Goal: Transaction & Acquisition: Purchase product/service

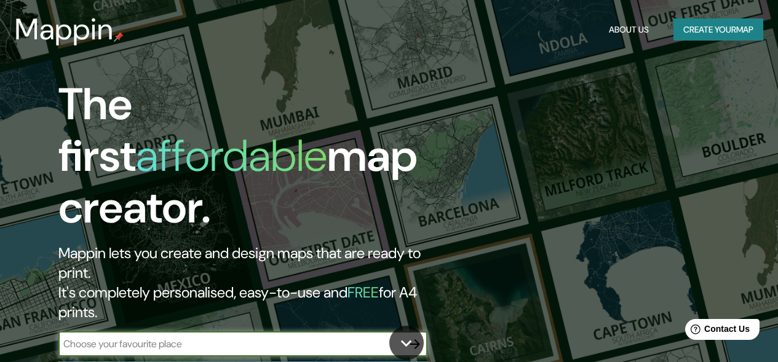
click at [736, 26] on button "Create your map" at bounding box center [719, 29] width 90 height 23
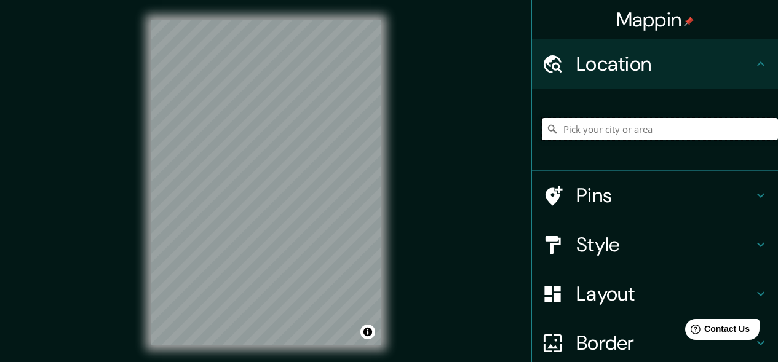
click at [592, 130] on input "Pick your city or area" at bounding box center [660, 129] width 236 height 22
click at [552, 131] on input "Pick your city or area" at bounding box center [660, 129] width 236 height 22
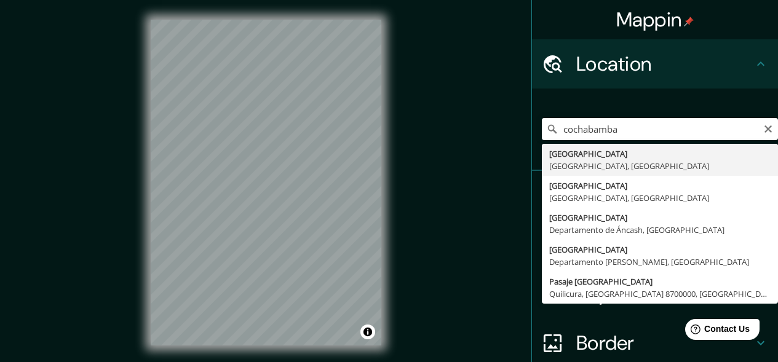
type input "[GEOGRAPHIC_DATA], [GEOGRAPHIC_DATA], [GEOGRAPHIC_DATA]"
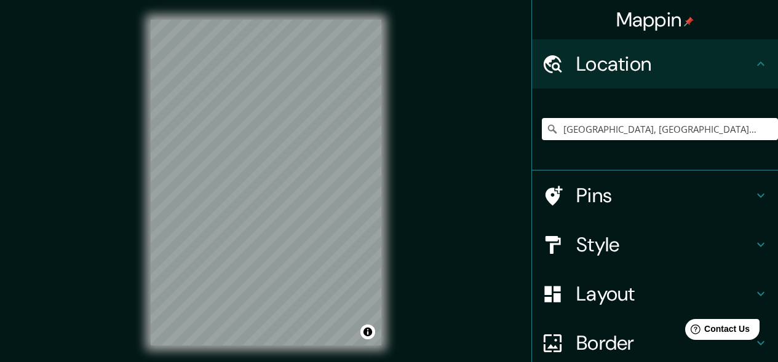
click at [757, 244] on icon at bounding box center [760, 245] width 7 height 4
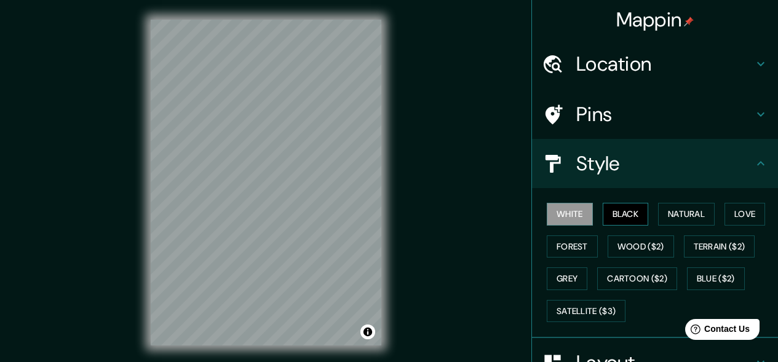
click at [613, 212] on button "Black" at bounding box center [626, 214] width 46 height 23
click at [575, 216] on button "White" at bounding box center [570, 214] width 46 height 23
click at [675, 217] on button "Natural" at bounding box center [686, 214] width 57 height 23
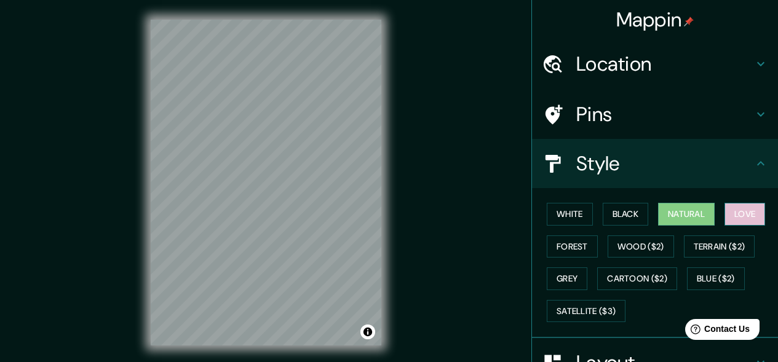
click at [734, 213] on button "Love" at bounding box center [745, 214] width 41 height 23
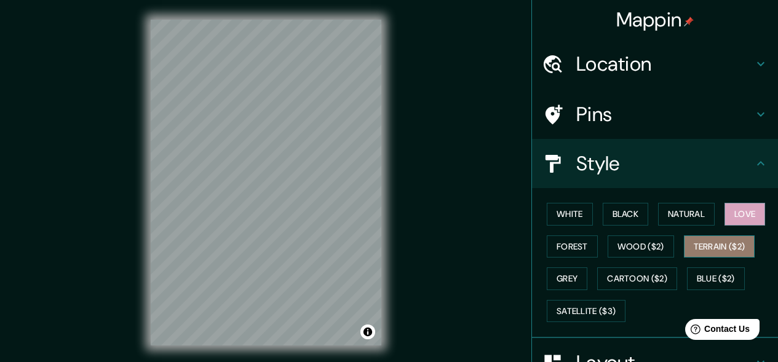
click at [716, 242] on button "Terrain ($2)" at bounding box center [719, 247] width 71 height 23
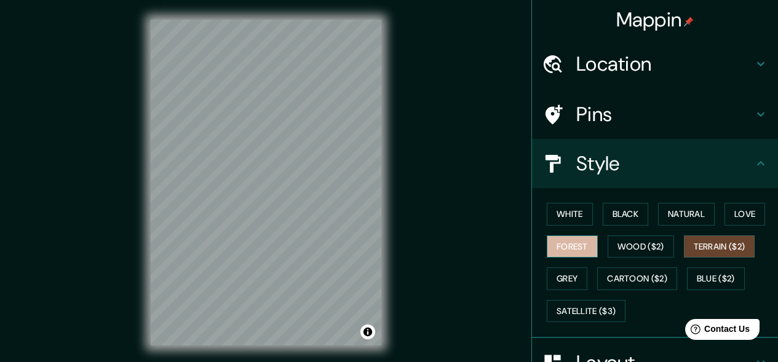
click at [557, 249] on button "Forest" at bounding box center [572, 247] width 51 height 23
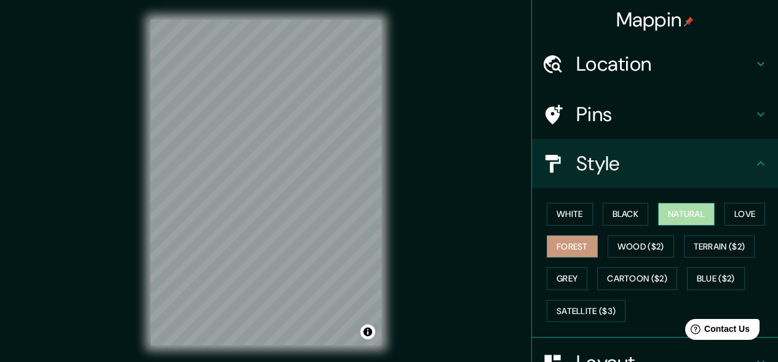
click at [671, 213] on button "Natural" at bounding box center [686, 214] width 57 height 23
click at [754, 111] on icon at bounding box center [761, 114] width 15 height 15
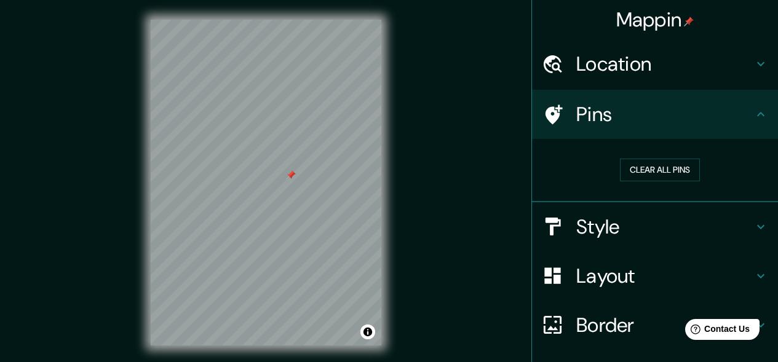
click at [292, 175] on div at bounding box center [291, 175] width 10 height 10
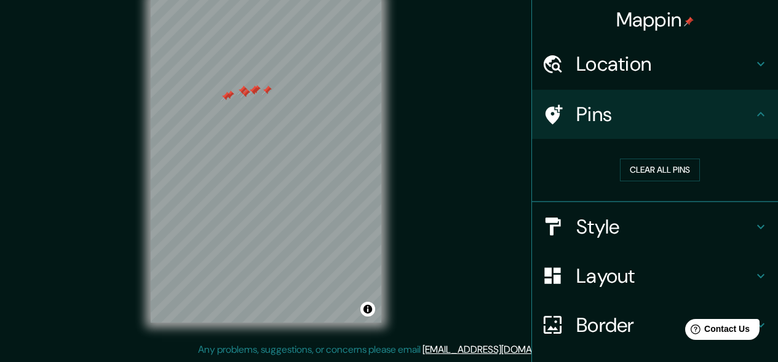
click at [654, 225] on h4 "Style" at bounding box center [664, 227] width 177 height 25
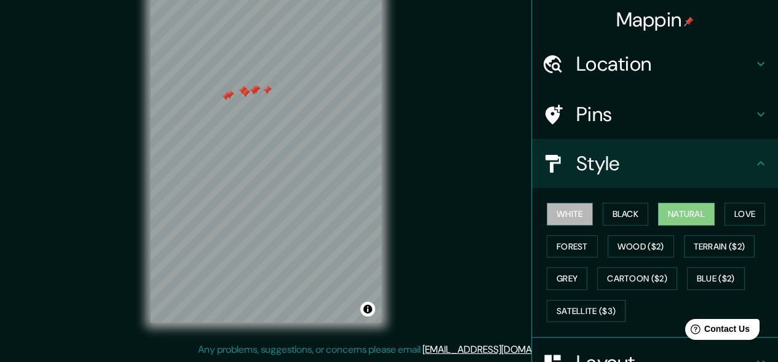
click at [571, 215] on button "White" at bounding box center [570, 214] width 46 height 23
click at [674, 217] on button "Natural" at bounding box center [686, 214] width 57 height 23
click at [563, 219] on button "White" at bounding box center [570, 214] width 46 height 23
click at [268, 89] on div at bounding box center [267, 91] width 10 height 10
click at [255, 90] on div at bounding box center [254, 91] width 10 height 10
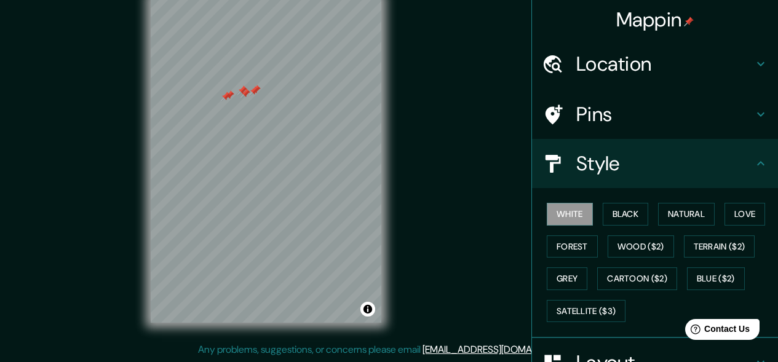
click at [245, 90] on div at bounding box center [242, 91] width 10 height 10
click at [245, 90] on div at bounding box center [246, 94] width 10 height 10
click at [253, 89] on div at bounding box center [254, 91] width 10 height 10
click at [255, 90] on div at bounding box center [256, 90] width 10 height 10
click at [227, 95] on div at bounding box center [226, 97] width 10 height 10
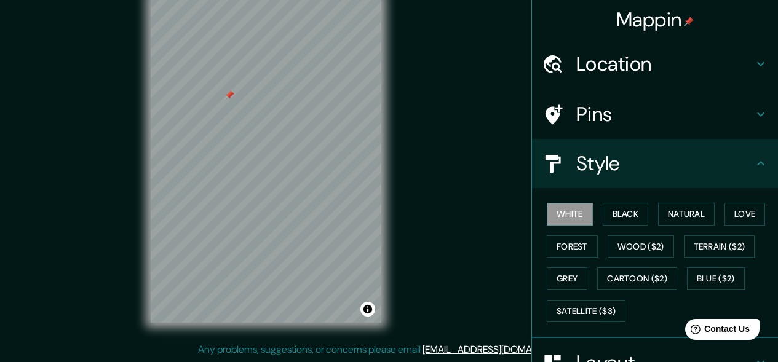
click at [230, 93] on div at bounding box center [230, 95] width 10 height 10
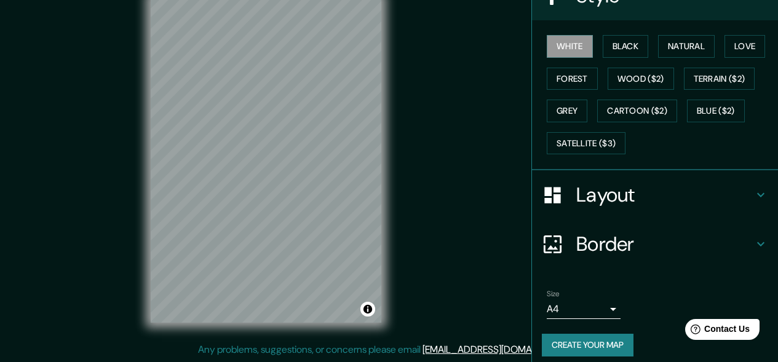
scroll to position [177, 0]
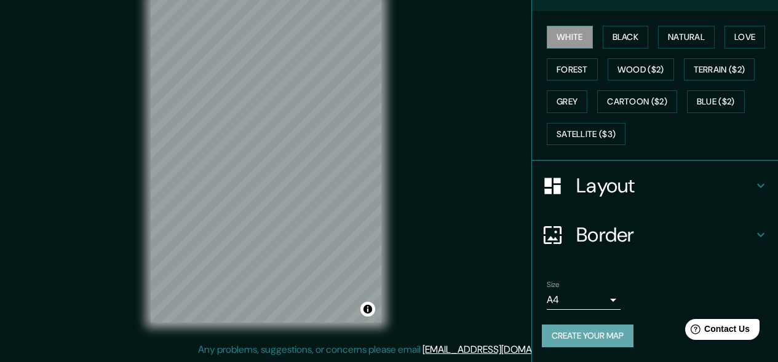
click at [600, 341] on button "Create your map" at bounding box center [588, 336] width 92 height 23
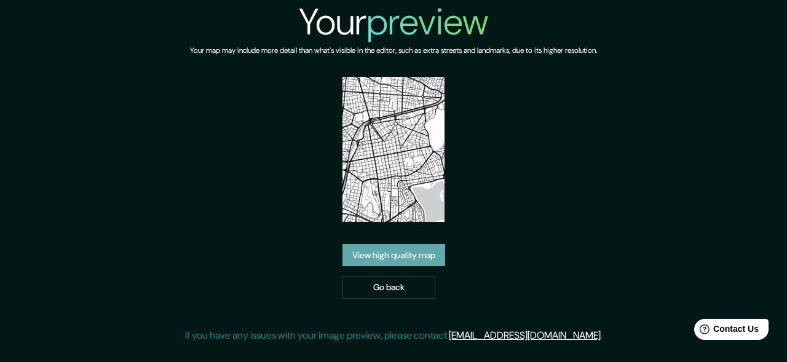
click at [414, 260] on link "View high quality map" at bounding box center [394, 255] width 103 height 23
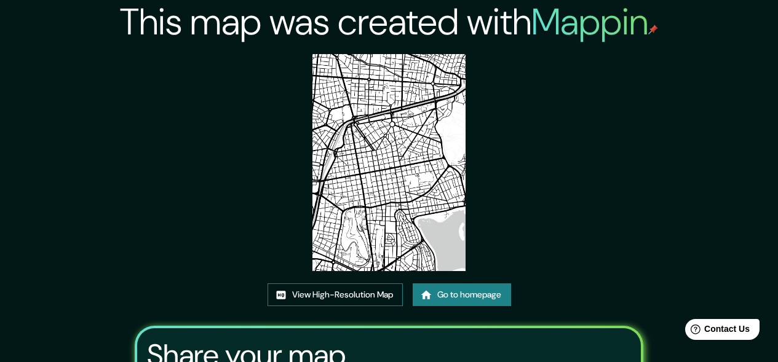
click at [352, 292] on link "View High-Resolution Map" at bounding box center [335, 295] width 135 height 23
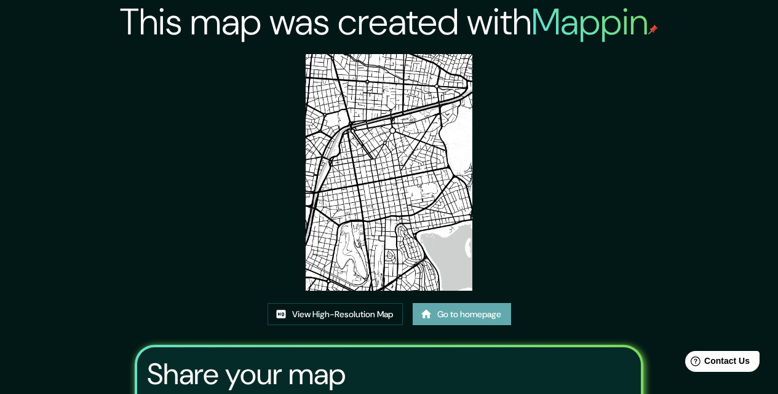
click at [484, 313] on link "Go to homepage" at bounding box center [462, 314] width 98 height 23
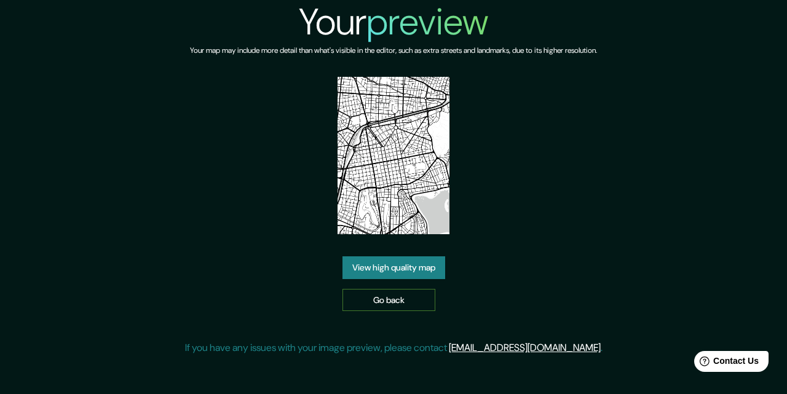
click at [397, 302] on link "Go back" at bounding box center [389, 300] width 93 height 23
click at [402, 268] on link "View high quality map" at bounding box center [394, 268] width 103 height 23
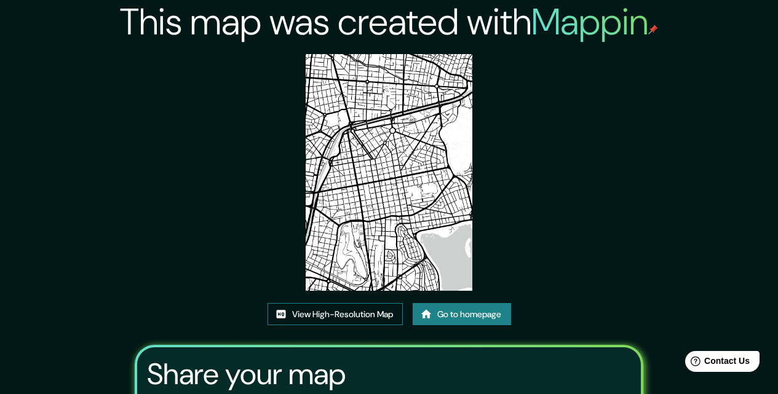
click at [367, 308] on link "View High-Resolution Map" at bounding box center [335, 314] width 135 height 23
